Goal: Task Accomplishment & Management: Manage account settings

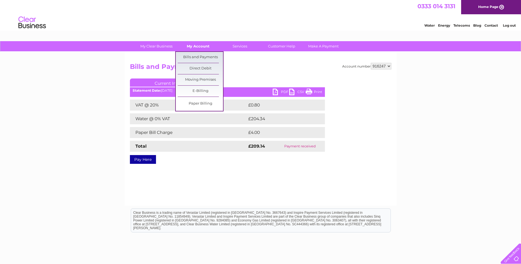
click at [197, 48] on link "My Account" at bounding box center [198, 46] width 45 height 10
click at [197, 56] on link "Bills and Payments" at bounding box center [200, 57] width 45 height 11
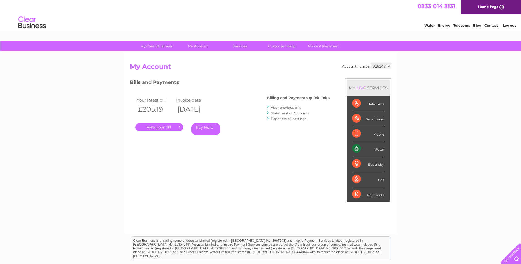
click at [157, 128] on link "." at bounding box center [159, 127] width 48 height 8
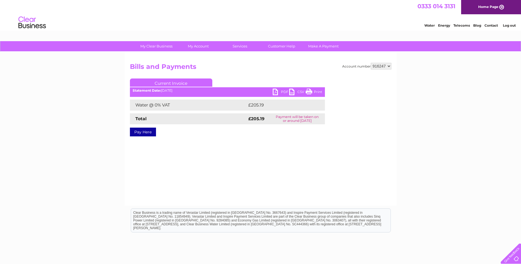
click at [279, 91] on link "PDF" at bounding box center [281, 93] width 16 height 8
